Goal: Submit feedback/report problem

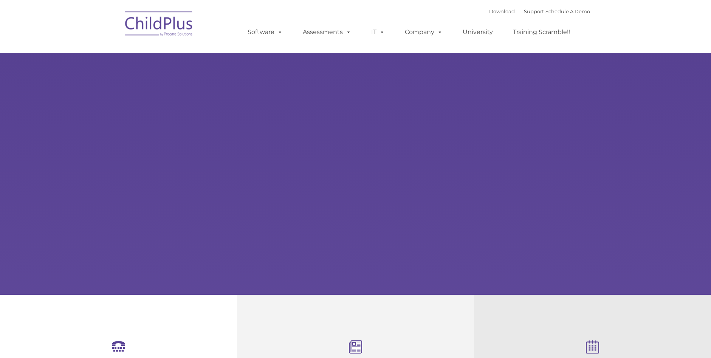
select select "MEDIUM"
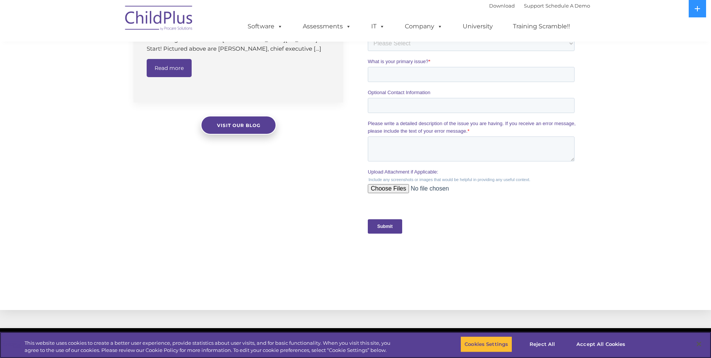
scroll to position [607, 0]
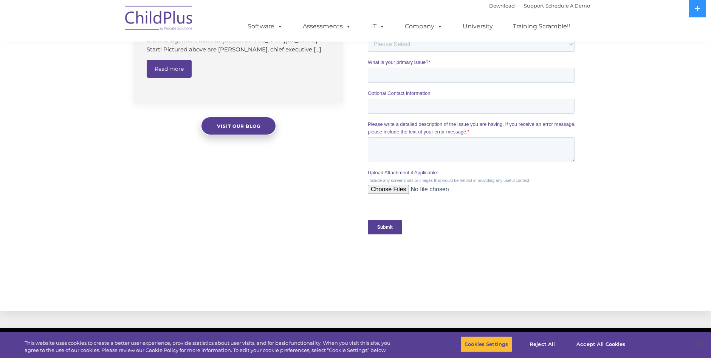
click at [160, 17] on img at bounding box center [159, 19] width 76 height 38
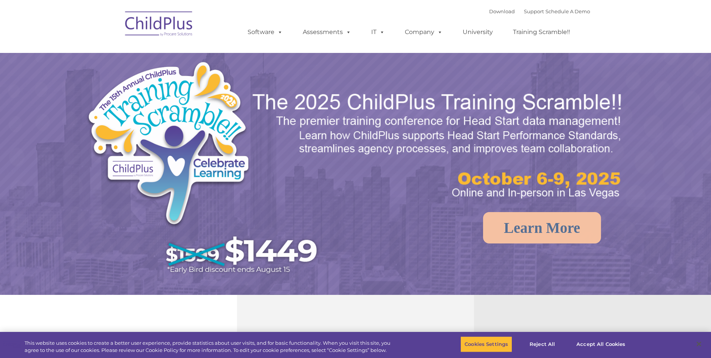
select select "MEDIUM"
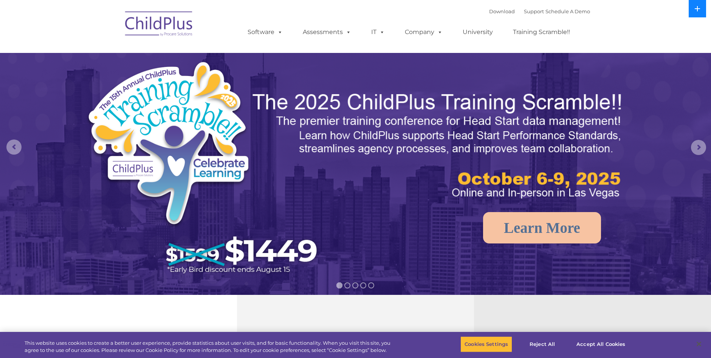
click at [696, 12] on button at bounding box center [697, 8] width 17 height 17
